Goal: Information Seeking & Learning: Learn about a topic

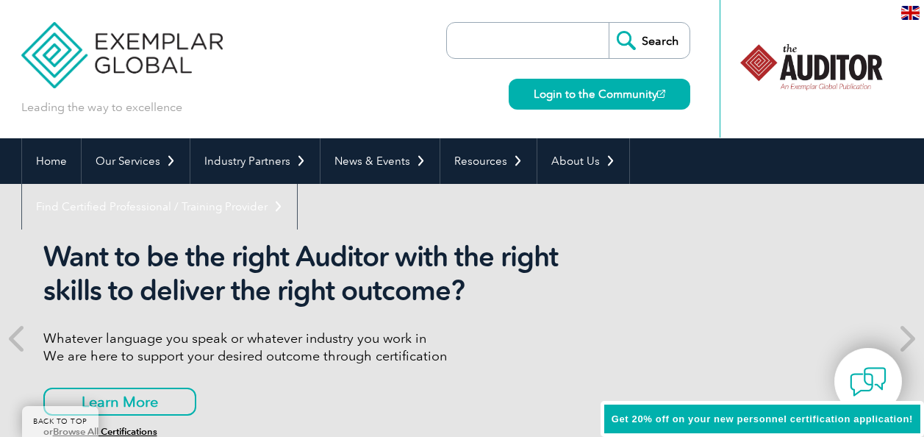
scroll to position [3587, 0]
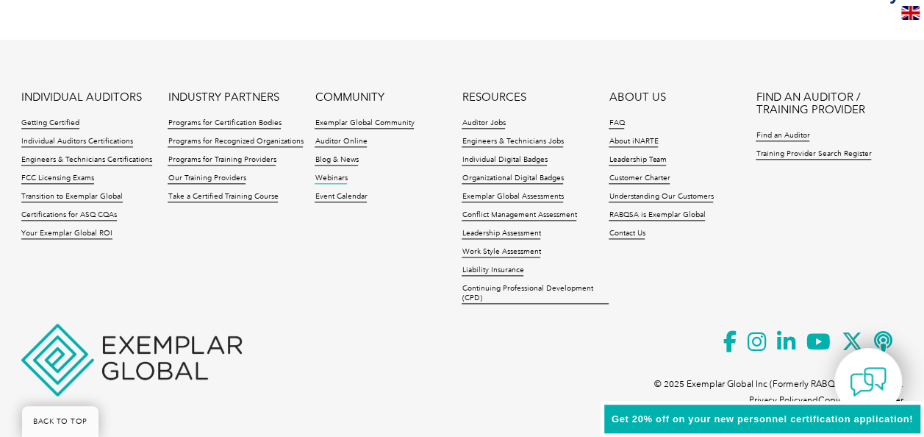
click at [343, 179] on link "Webinars" at bounding box center [331, 178] width 32 height 10
